Goal: Obtain resource: Obtain resource

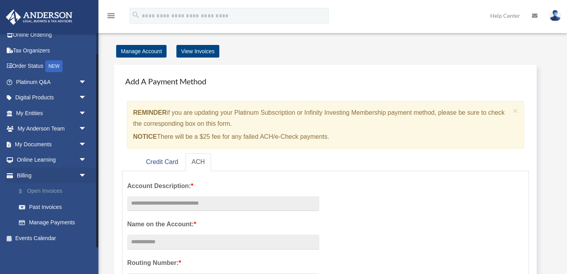
scroll to position [16, 0]
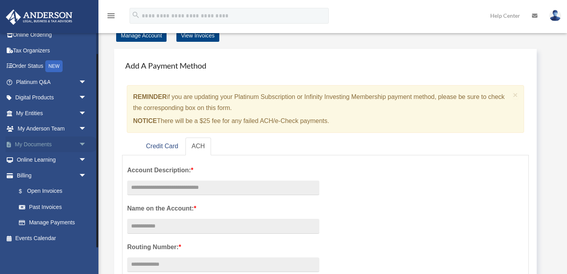
click at [85, 143] on span "arrow_drop_down" at bounding box center [87, 144] width 16 height 16
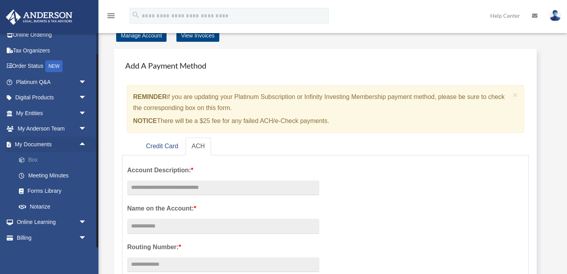
click at [52, 162] on link "Box" at bounding box center [54, 160] width 87 height 16
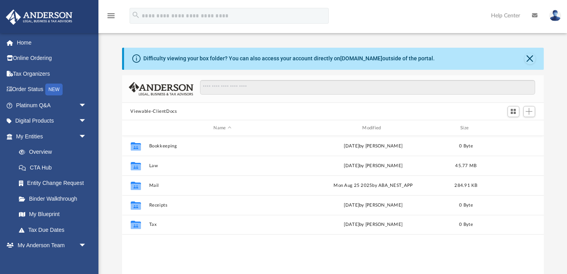
scroll to position [179, 422]
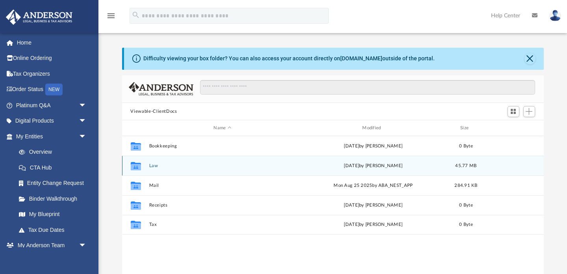
click at [470, 167] on span "45.77 MB" at bounding box center [465, 165] width 21 height 4
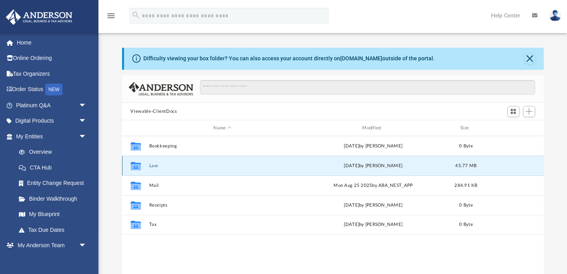
click at [152, 168] on button "Law" at bounding box center [222, 165] width 147 height 5
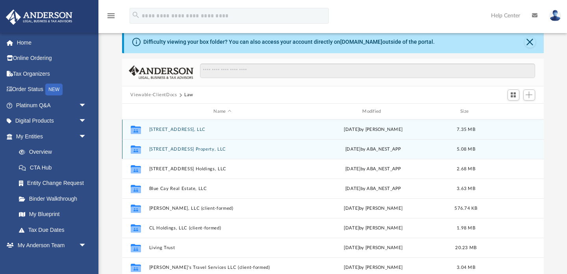
scroll to position [13, 0]
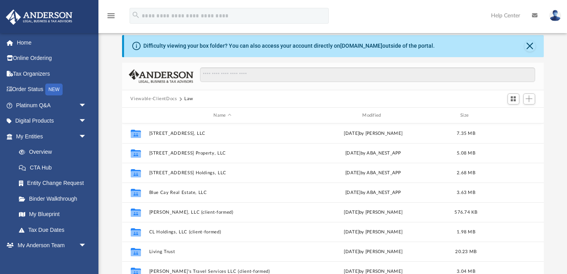
click at [167, 98] on button "Viewable-ClientDocs" at bounding box center [153, 98] width 46 height 7
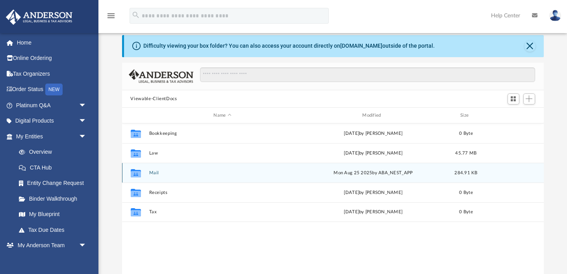
click at [156, 173] on button "Mail" at bounding box center [222, 172] width 147 height 5
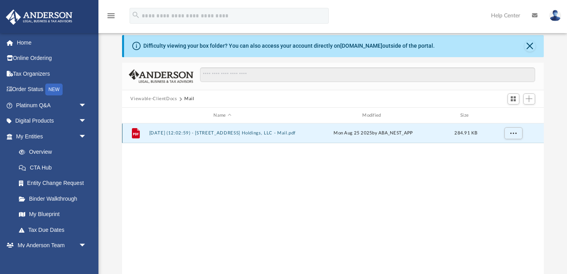
click at [258, 135] on button "[DATE] (12:02:59) - [STREET_ADDRESS] Holdings, LLC - Mail.pdf" at bounding box center [222, 133] width 147 height 5
